Goal: Find specific page/section: Find specific page/section

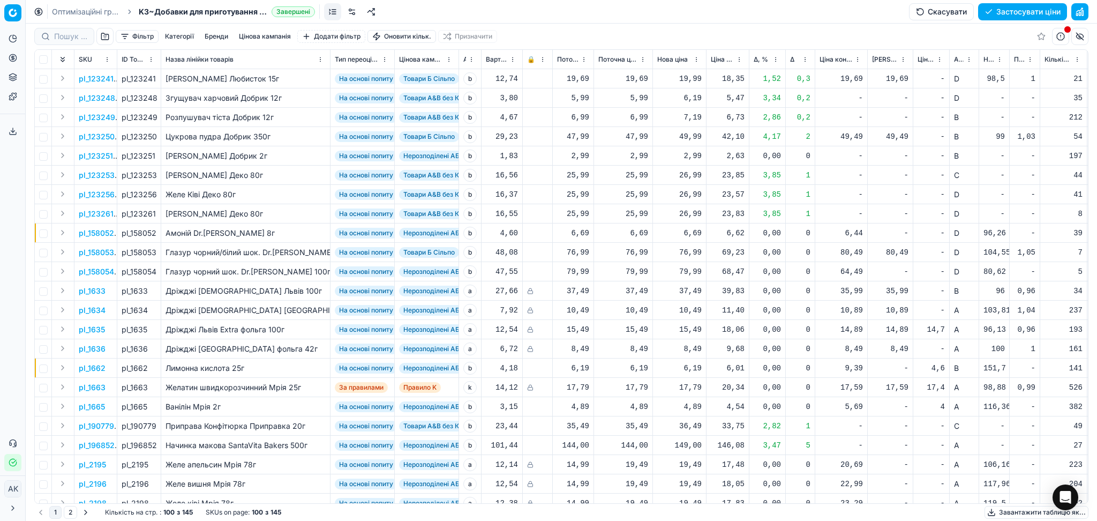
click at [95, 10] on link "Оптимізаційні групи" at bounding box center [86, 11] width 69 height 11
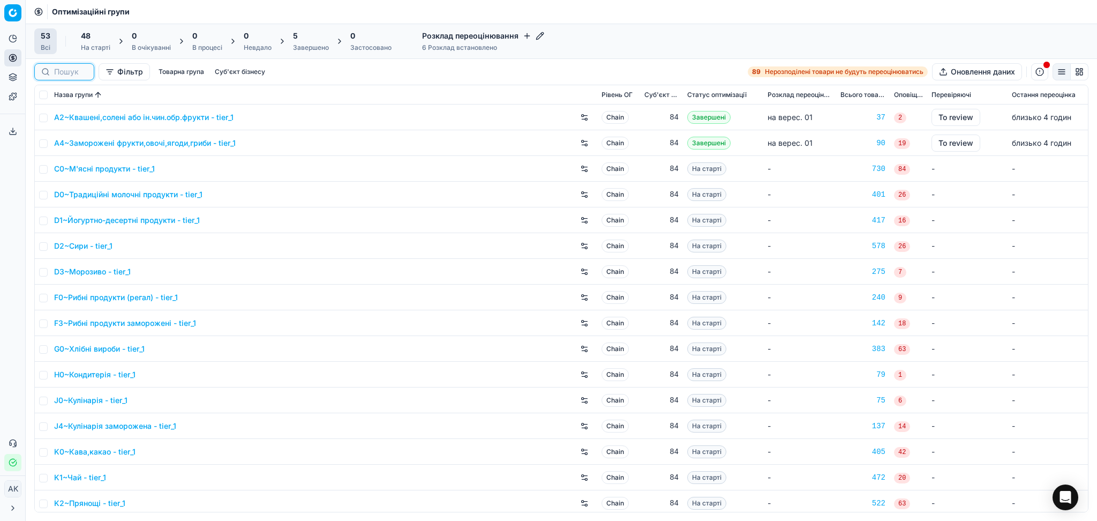
click at [70, 72] on input at bounding box center [70, 71] width 33 height 11
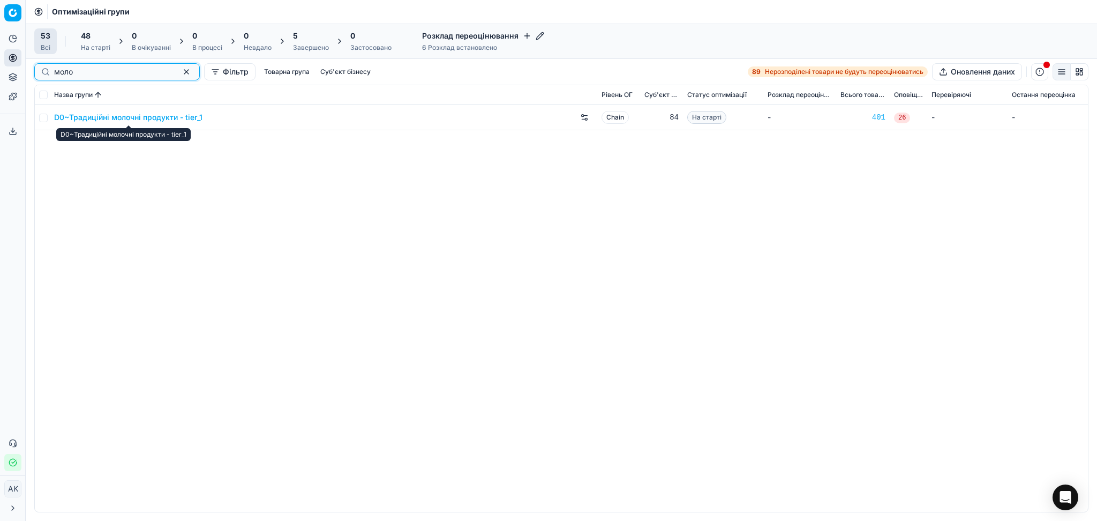
type input "моло"
click at [143, 118] on link "D0~Традиційні молочні продукти - tier_1" at bounding box center [128, 117] width 148 height 11
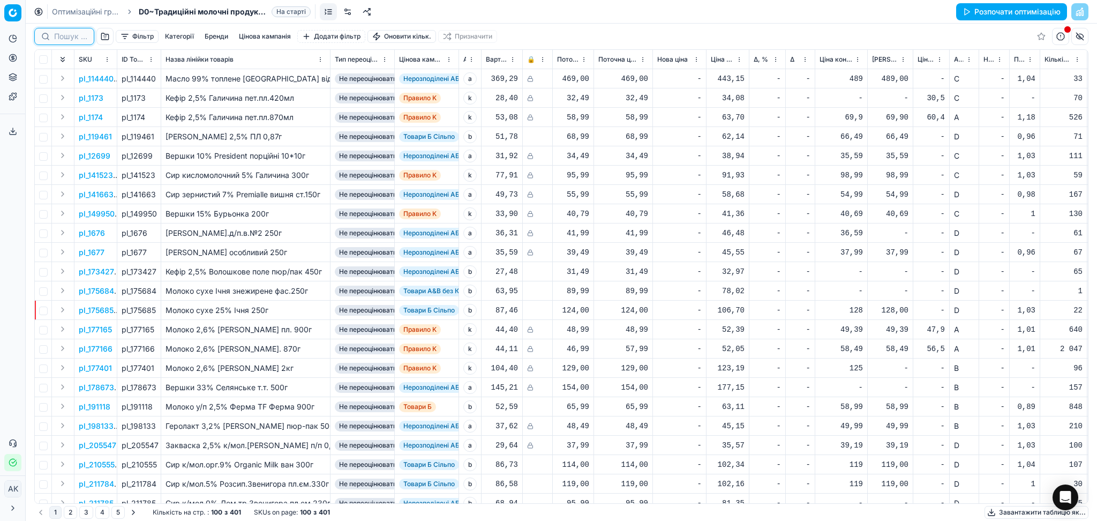
click at [61, 37] on input at bounding box center [70, 36] width 33 height 11
paste input "398310"
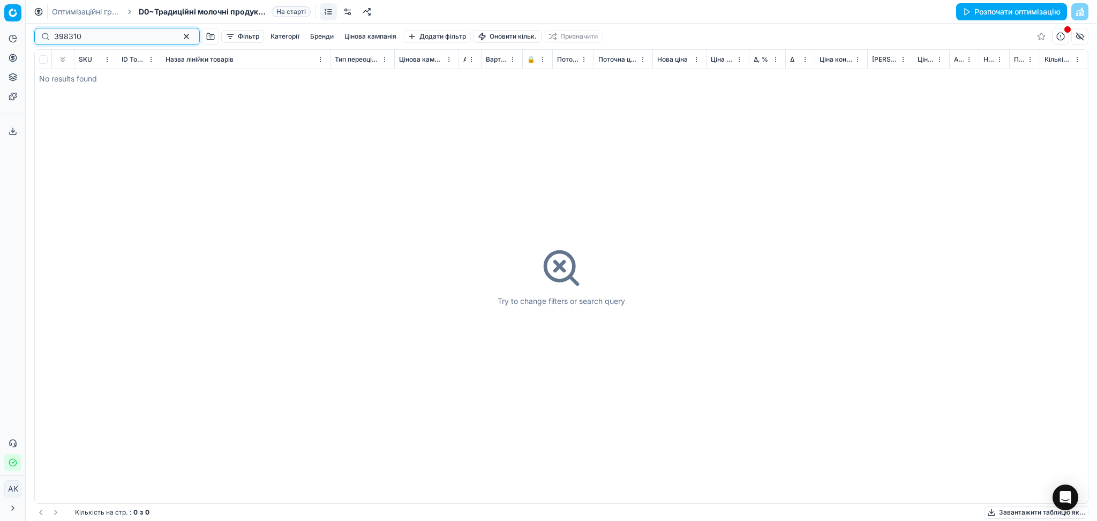
type input "398310"
drag, startPoint x: 92, startPoint y: 10, endPoint x: 138, endPoint y: 43, distance: 56.3
click at [92, 10] on link "Оптимізаційні групи" at bounding box center [86, 11] width 69 height 11
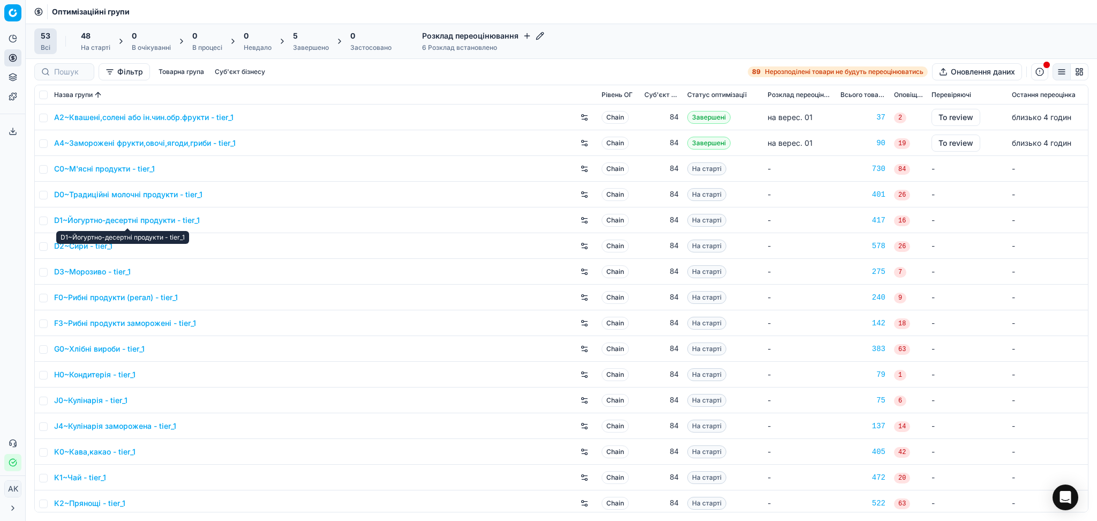
click at [114, 216] on link "D1~Йогуртно-десертні продукти - tier_1" at bounding box center [127, 220] width 146 height 11
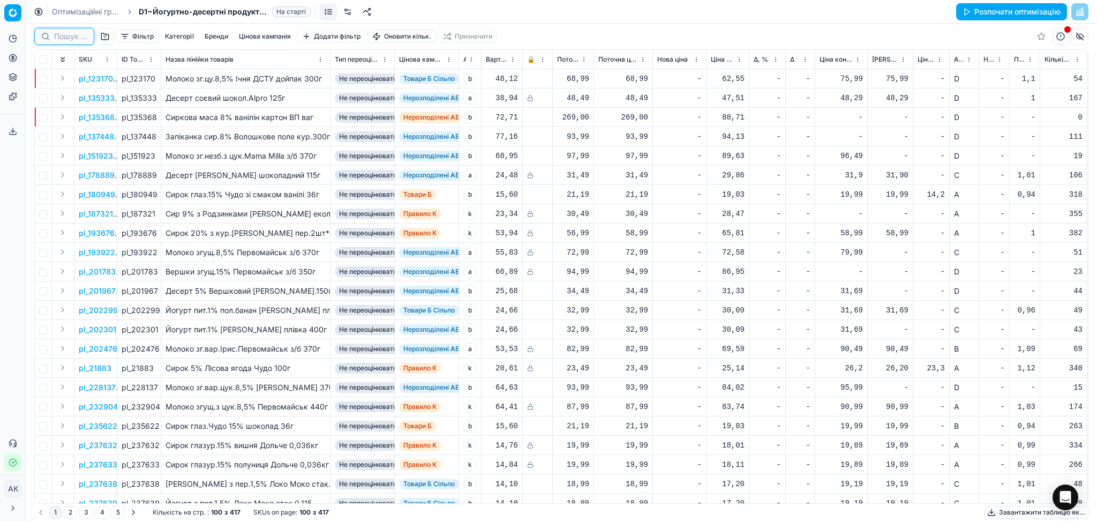
click at [69, 39] on input at bounding box center [70, 36] width 33 height 11
paste input "398310"
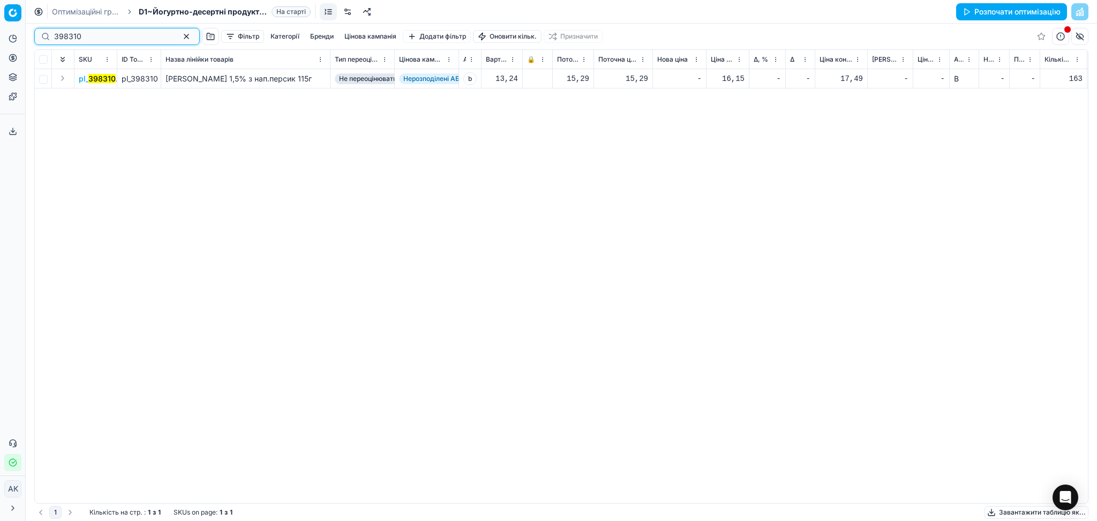
drag, startPoint x: 84, startPoint y: 37, endPoint x: 0, endPoint y: 37, distance: 83.6
click at [0, 37] on div "Pricing platform Аналітика Цінова оптимізація Асортимент продукції Шаблони Серв…" at bounding box center [548, 260] width 1097 height 521
paste input "486"
drag, startPoint x: 97, startPoint y: 29, endPoint x: 0, endPoint y: 40, distance: 97.5
click at [0, 40] on div "Pricing platform Аналітика Цінова оптимізація Асортимент продукції Шаблони Серв…" at bounding box center [548, 260] width 1097 height 521
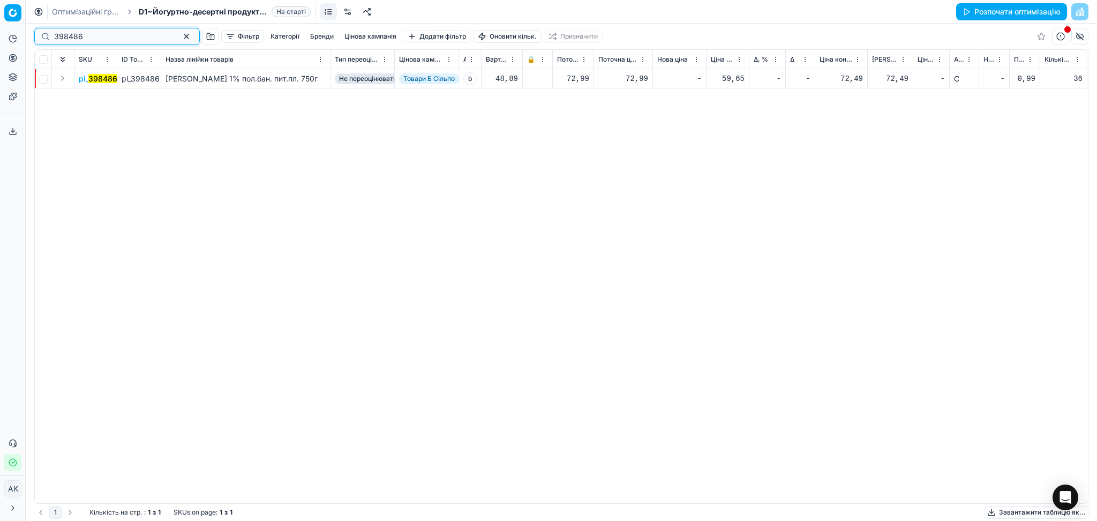
click at [65, 36] on input "398486" at bounding box center [112, 36] width 117 height 11
paste input "416545"
type input "416545"
